Goal: Task Accomplishment & Management: Use online tool/utility

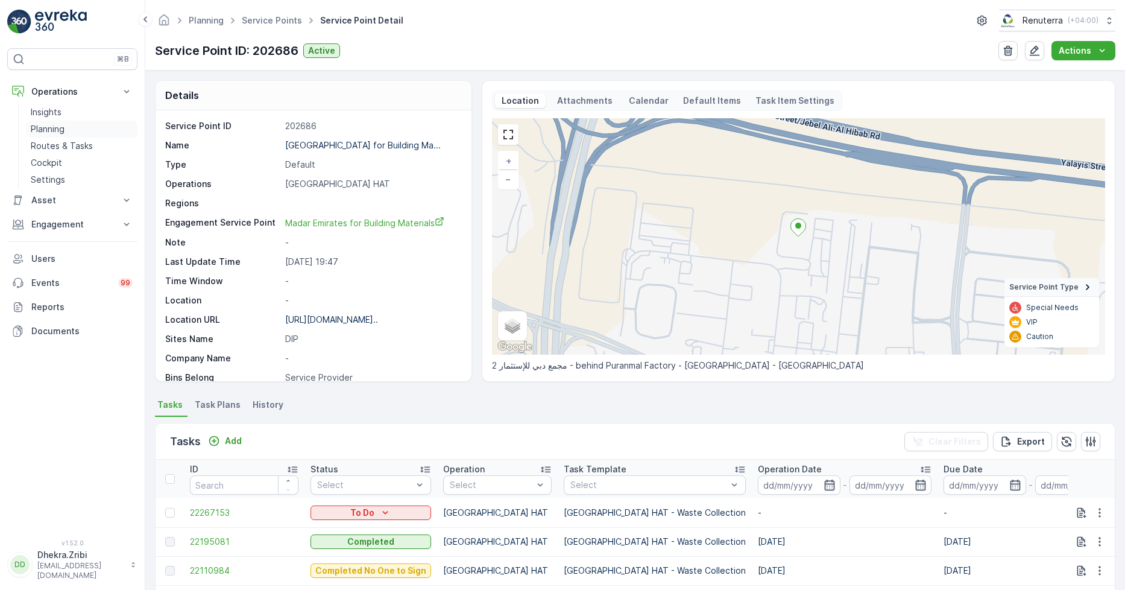
drag, startPoint x: 0, startPoint y: 0, endPoint x: 56, endPoint y: 131, distance: 142.3
click at [56, 131] on p "Planning" at bounding box center [48, 129] width 34 height 12
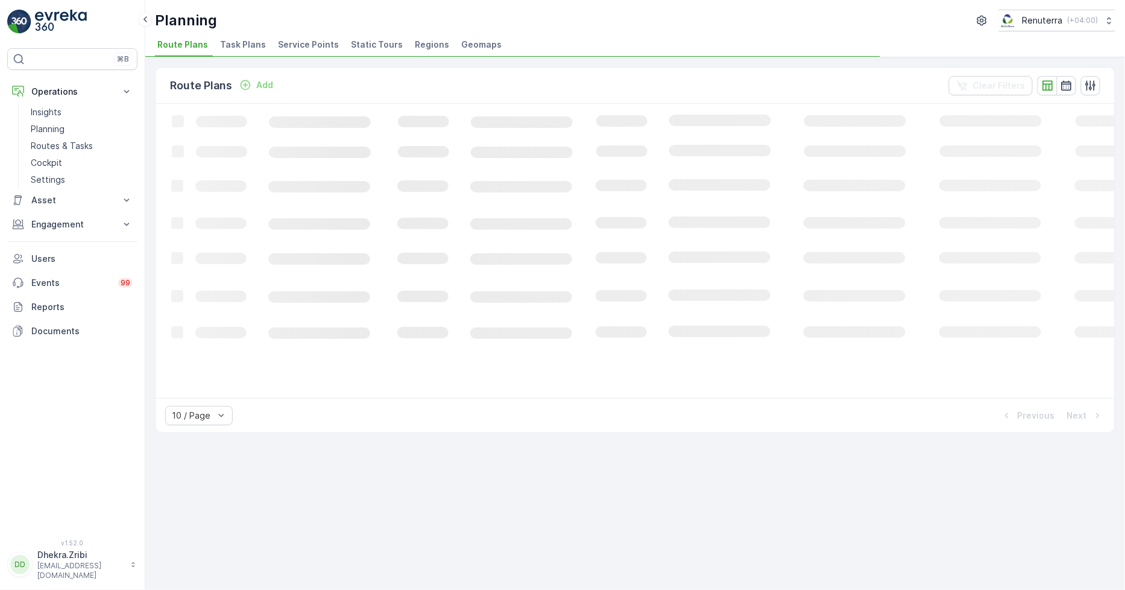
click at [320, 43] on span "Service Points" at bounding box center [308, 45] width 61 height 12
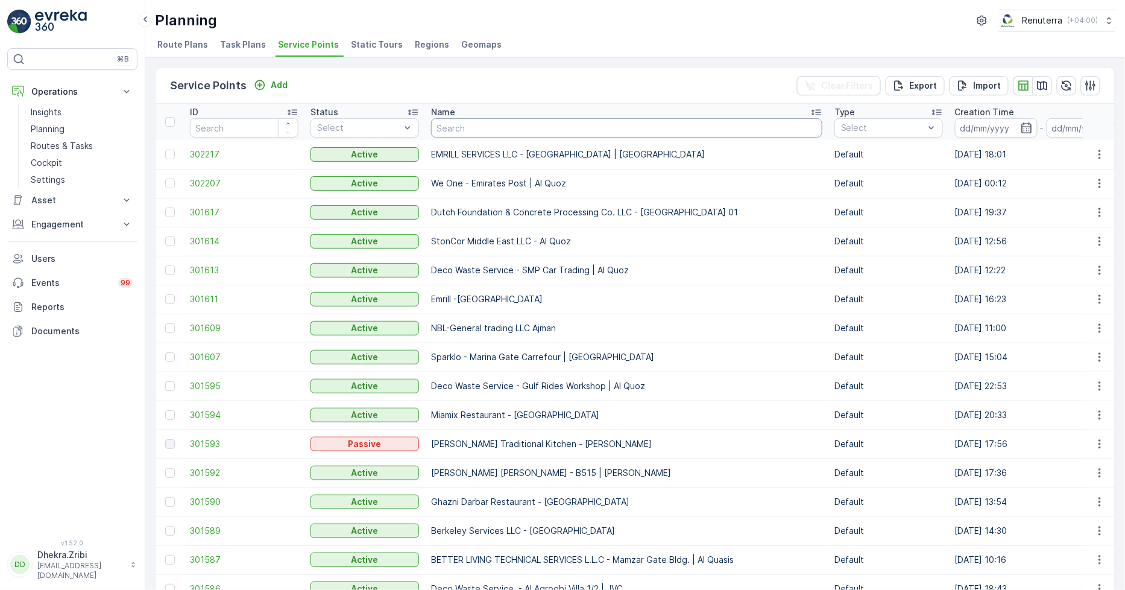
click at [504, 133] on input "text" at bounding box center [626, 127] width 391 height 19
type input "[PERSON_NAME]"
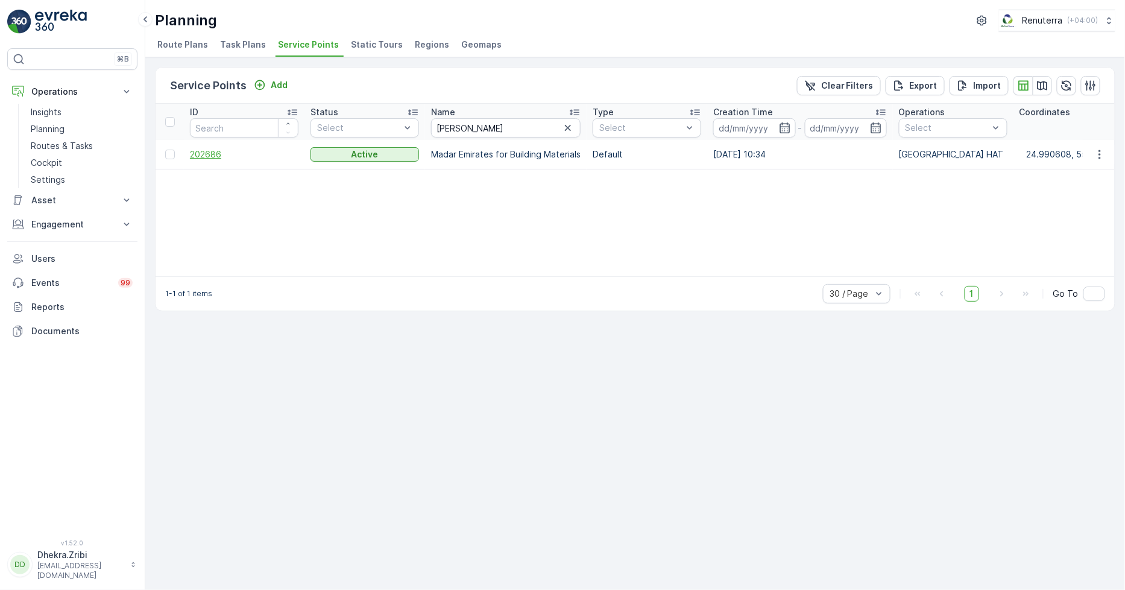
click at [215, 155] on span "202686" at bounding box center [244, 154] width 109 height 12
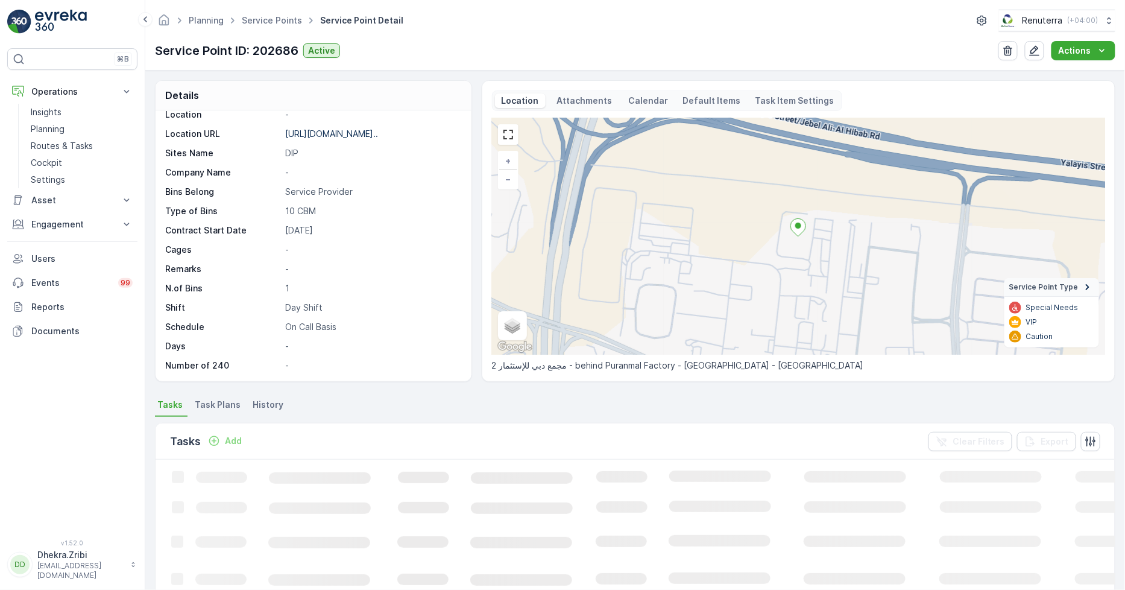
scroll to position [151, 0]
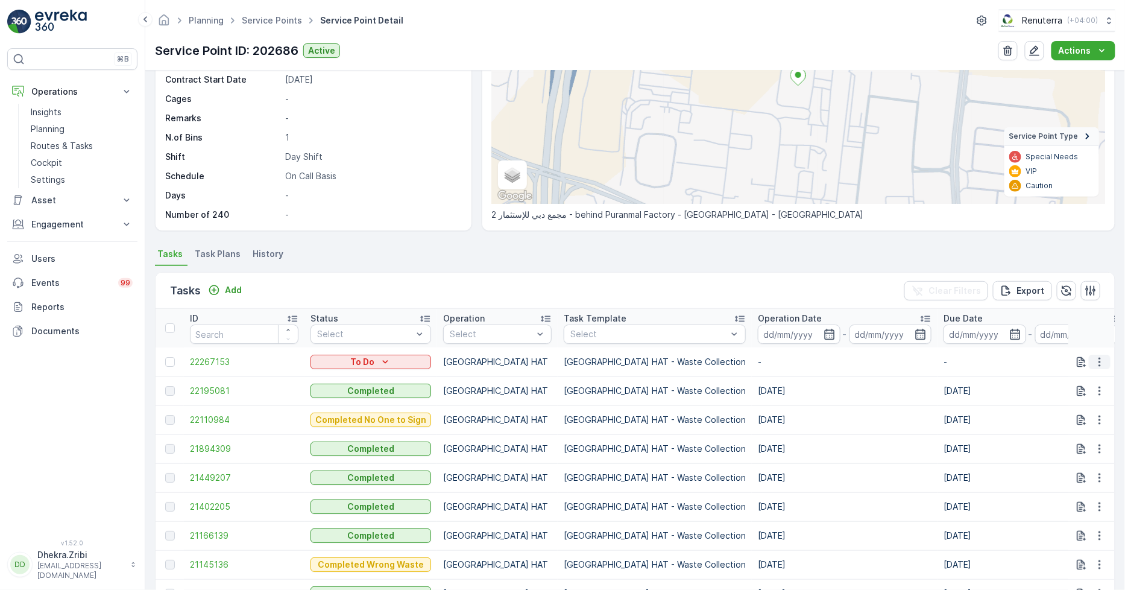
click at [1098, 359] on icon "button" at bounding box center [1100, 362] width 12 height 12
click at [1062, 412] on span "Change Route" at bounding box center [1068, 412] width 58 height 12
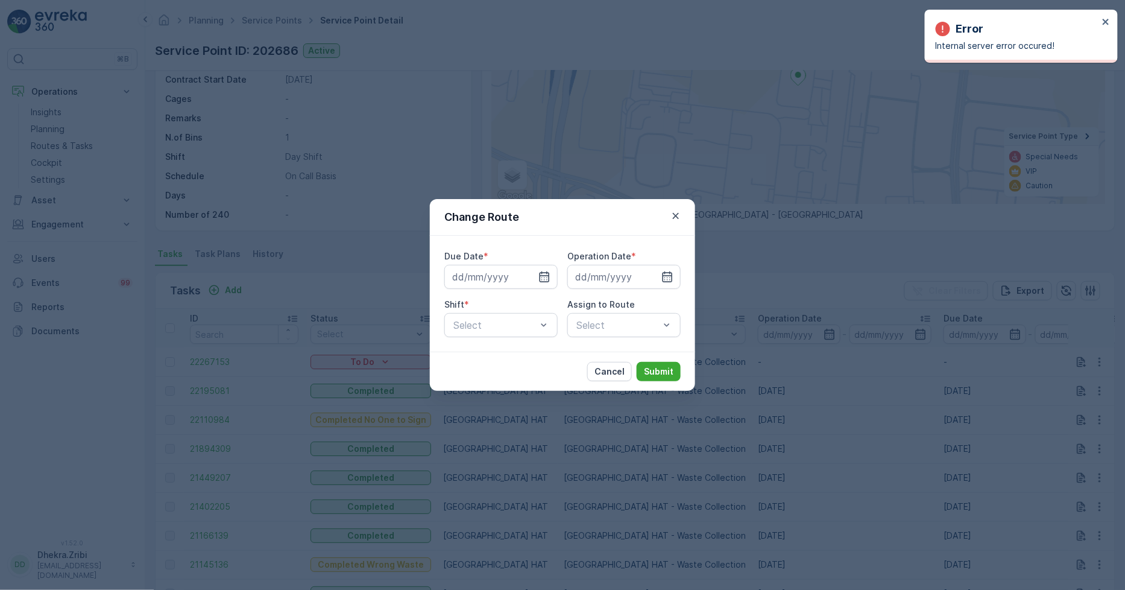
drag, startPoint x: 680, startPoint y: 211, endPoint x: 644, endPoint y: 227, distance: 38.9
click at [680, 212] on icon "button" at bounding box center [676, 216] width 12 height 12
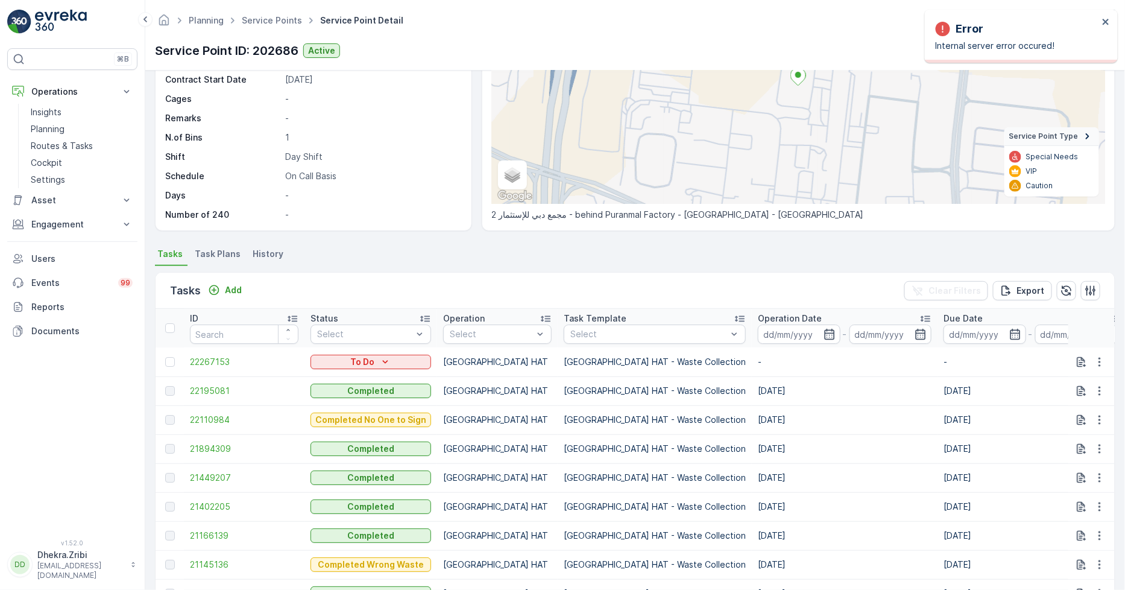
click at [246, 292] on div "Tasks Add Clear Filters Export" at bounding box center [635, 291] width 959 height 36
click at [241, 292] on button "Add" at bounding box center [224, 290] width 43 height 14
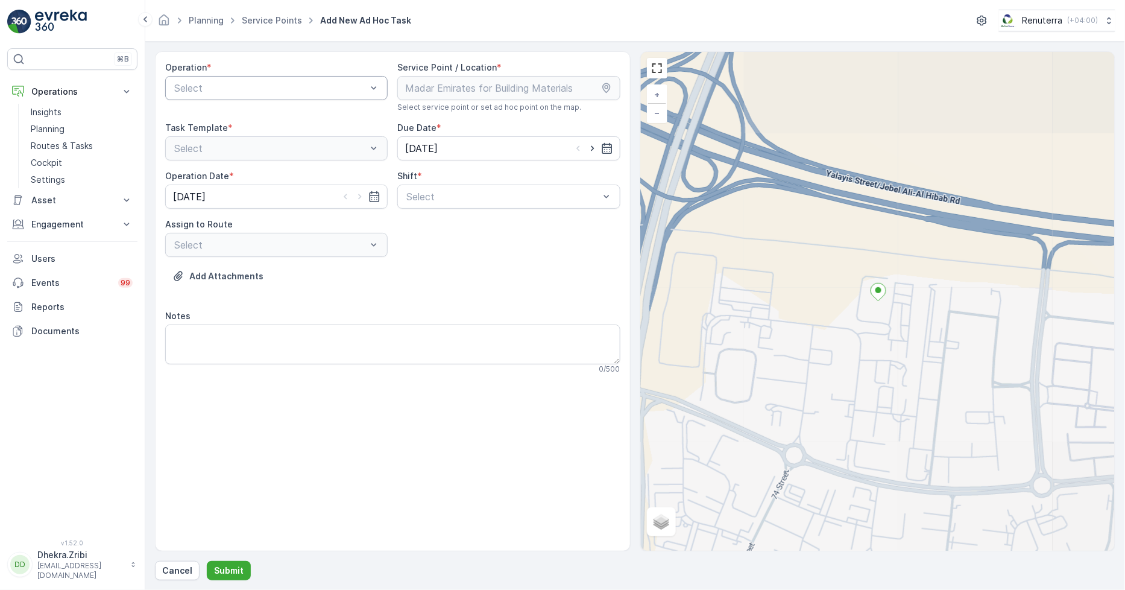
click at [222, 94] on div "Select" at bounding box center [276, 88] width 222 height 24
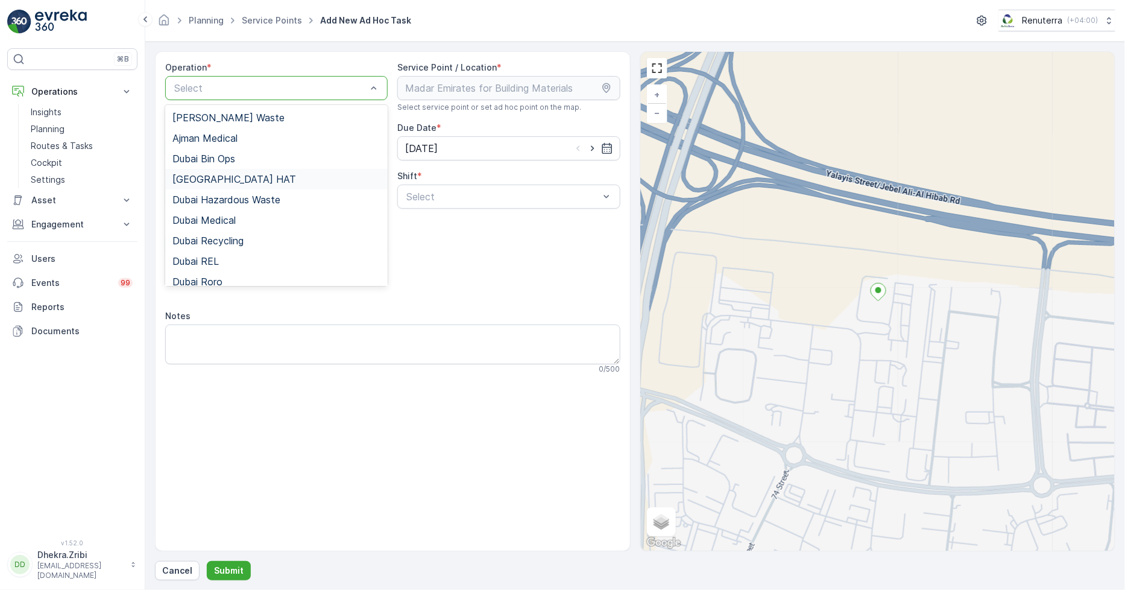
click at [221, 184] on div "[GEOGRAPHIC_DATA] HAT" at bounding box center [276, 179] width 222 height 20
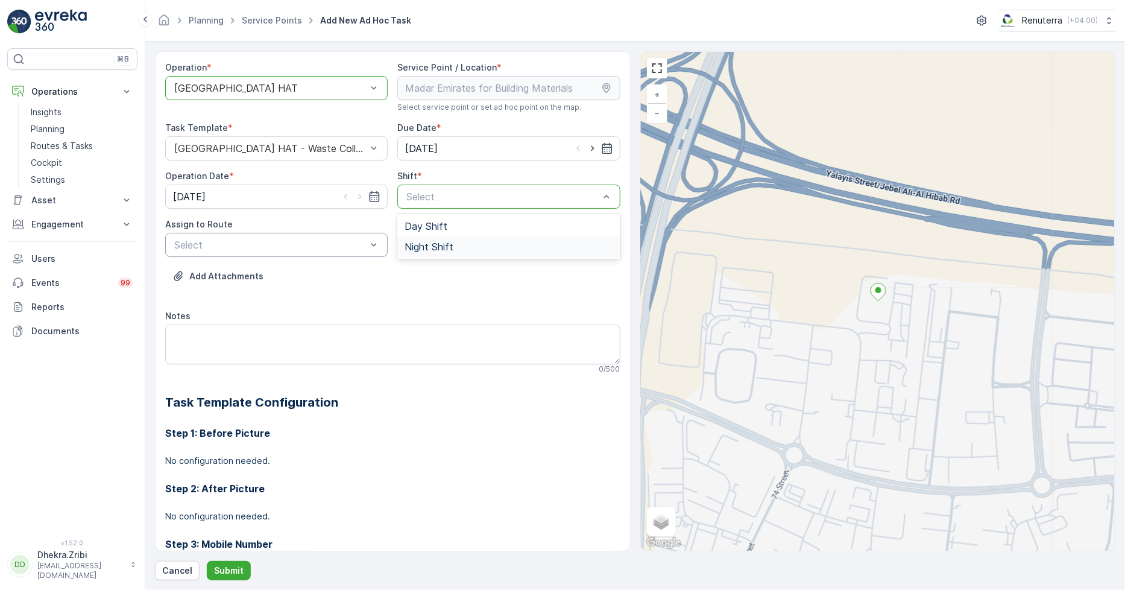
drag, startPoint x: 453, startPoint y: 245, endPoint x: 344, endPoint y: 254, distance: 109.0
click at [449, 245] on div "Night Shift" at bounding box center [509, 246] width 208 height 11
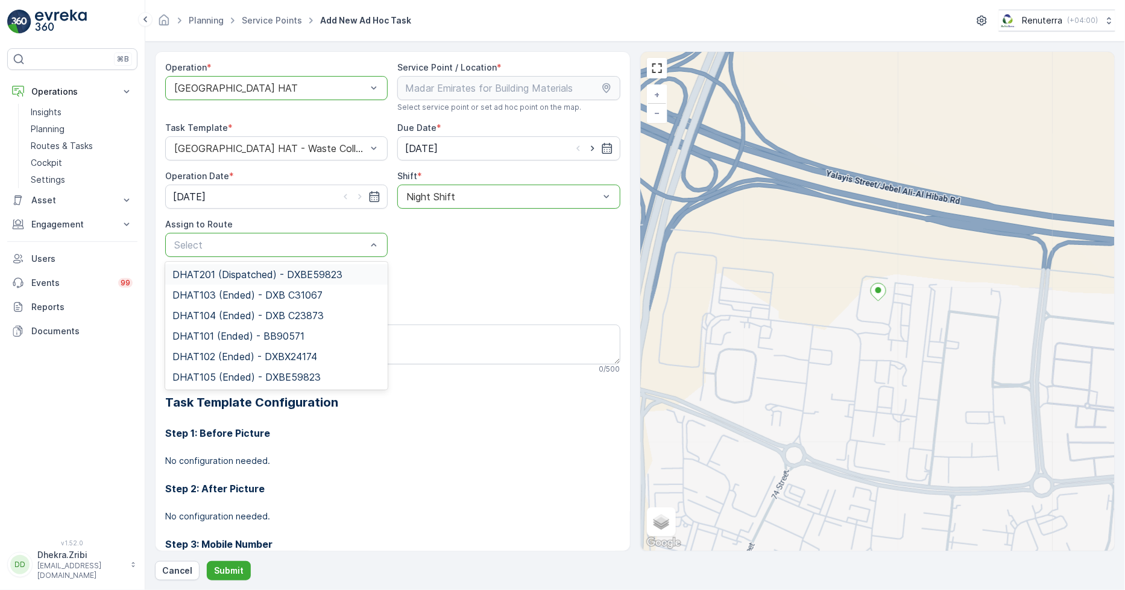
click at [279, 253] on div "Select" at bounding box center [276, 245] width 222 height 24
click at [237, 279] on span "DHAT201 (Dispatched) - DXBE59823" at bounding box center [257, 274] width 170 height 11
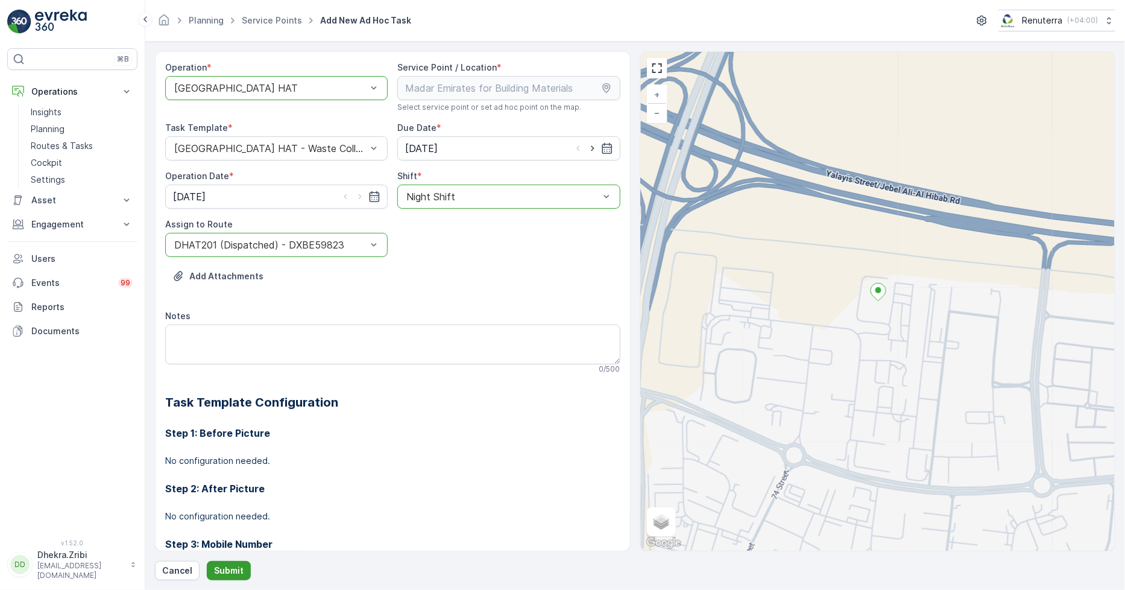
click at [214, 570] on p "Submit" at bounding box center [229, 570] width 30 height 12
